Goal: Task Accomplishment & Management: Manage account settings

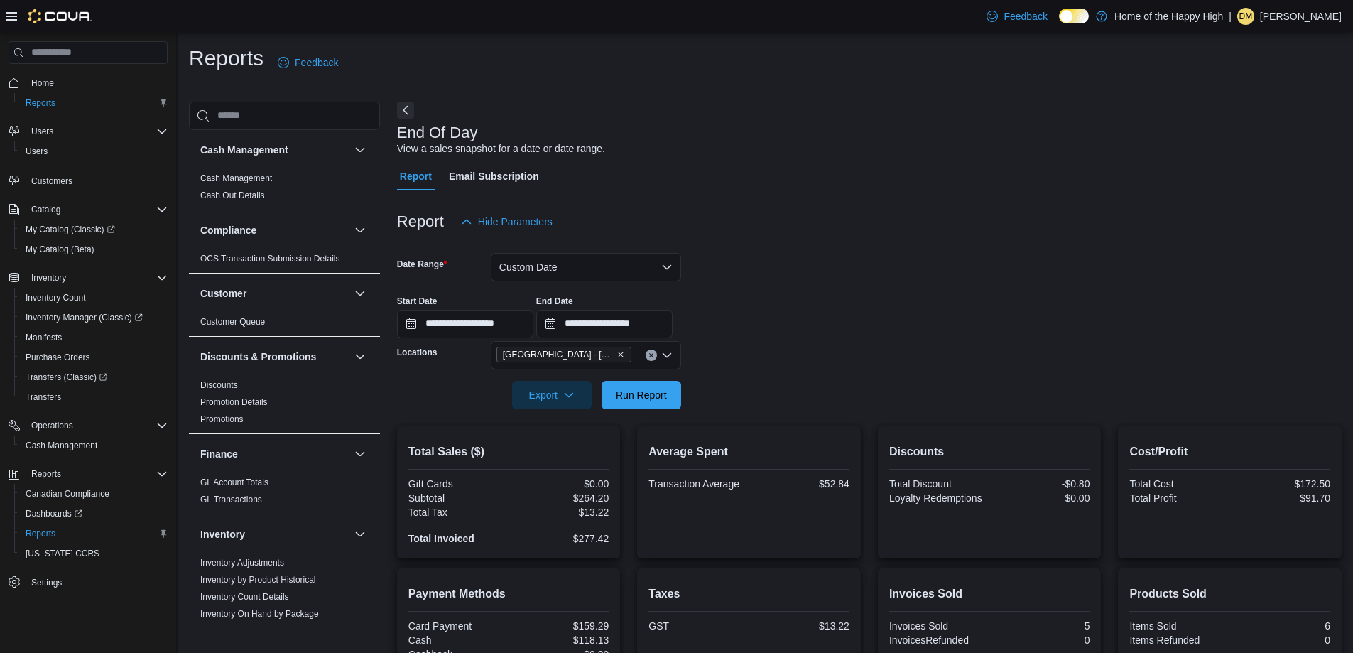
click at [1323, 4] on div "Feedback Dark Mode Home of the Happy High | DM [PERSON_NAME]" at bounding box center [1161, 16] width 361 height 28
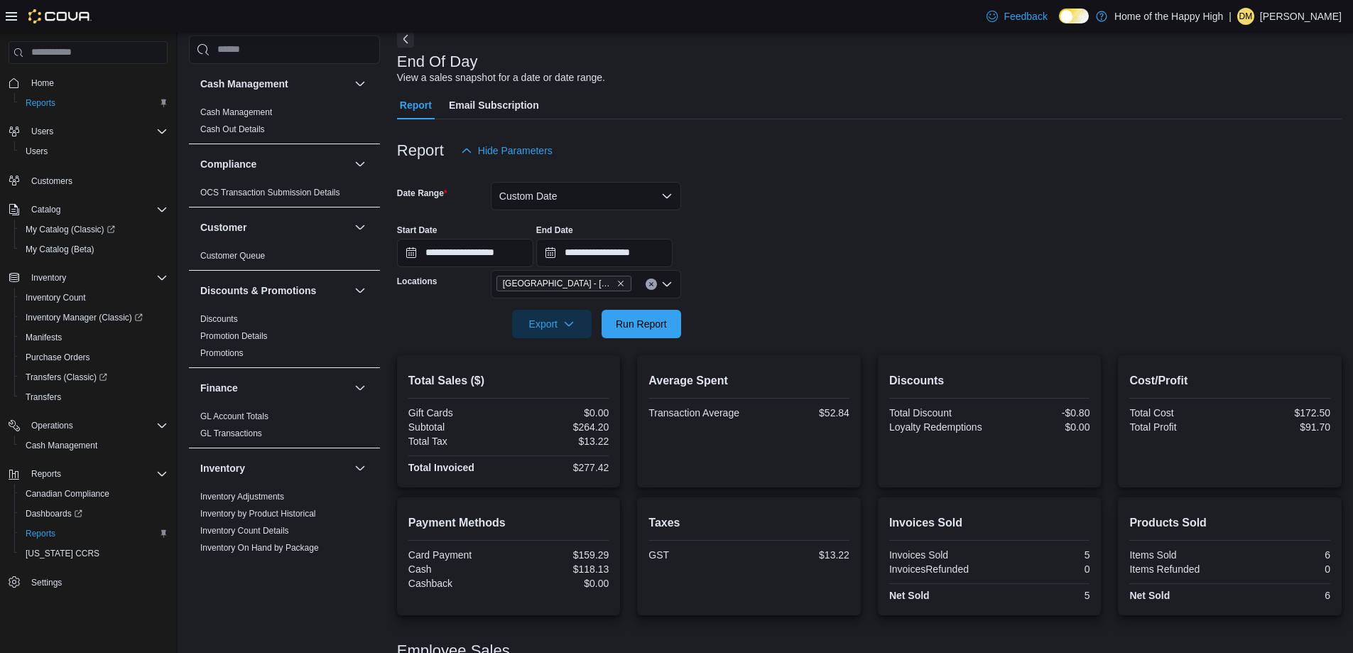
click at [1318, 12] on p "[PERSON_NAME]" at bounding box center [1301, 16] width 82 height 17
click at [1270, 143] on button "Sign Out" at bounding box center [1271, 139] width 131 height 23
